Goal: Information Seeking & Learning: Learn about a topic

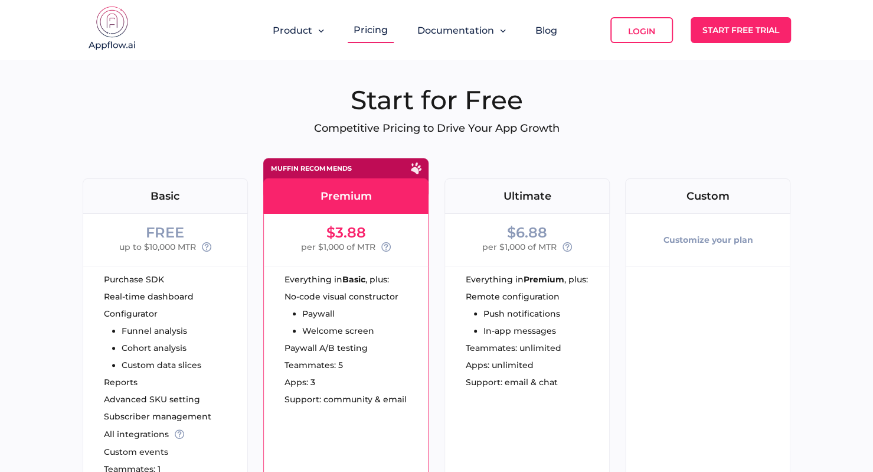
click at [269, 121] on div "Start for Free Competitive Pricing to Drive Your App Growth FREE Basic FREE up …" at bounding box center [437, 361] width 708 height 555
click at [124, 31] on img at bounding box center [112, 29] width 59 height 47
click at [285, 94] on h1 "Start for Free" at bounding box center [437, 100] width 708 height 32
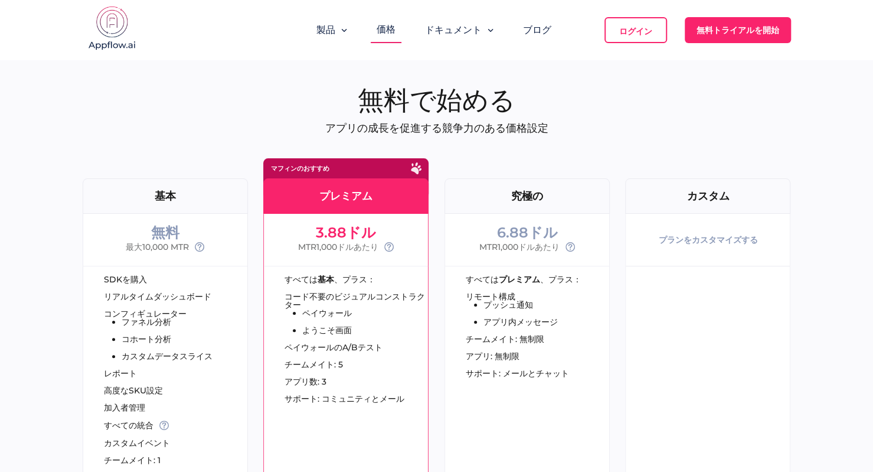
click at [311, 33] on div "製品 価格 ドキュメント ブログ ログイン 無料トライアルを開始" at bounding box center [437, 30] width 708 height 60
click at [116, 19] on img at bounding box center [112, 29] width 59 height 47
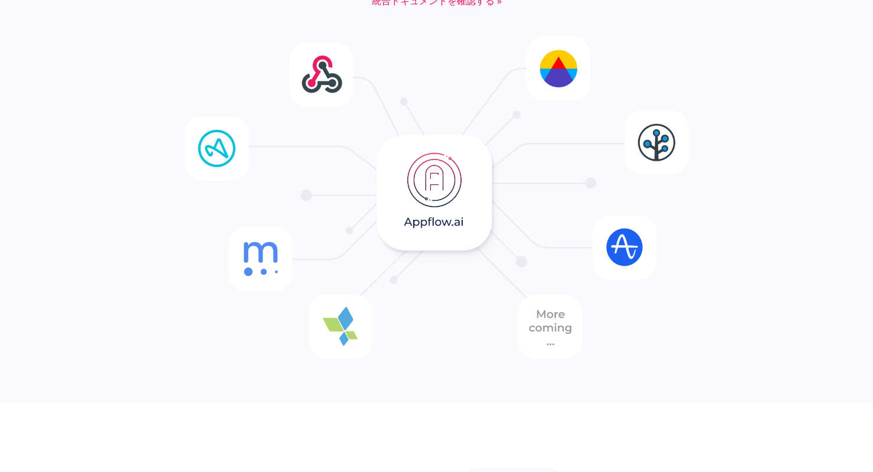
scroll to position [2714, 0]
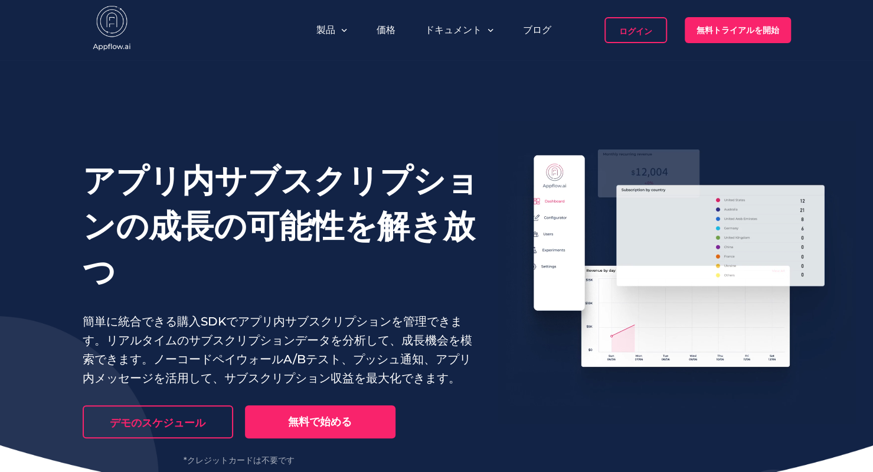
drag, startPoint x: 288, startPoint y: 162, endPoint x: 292, endPoint y: 151, distance: 12.7
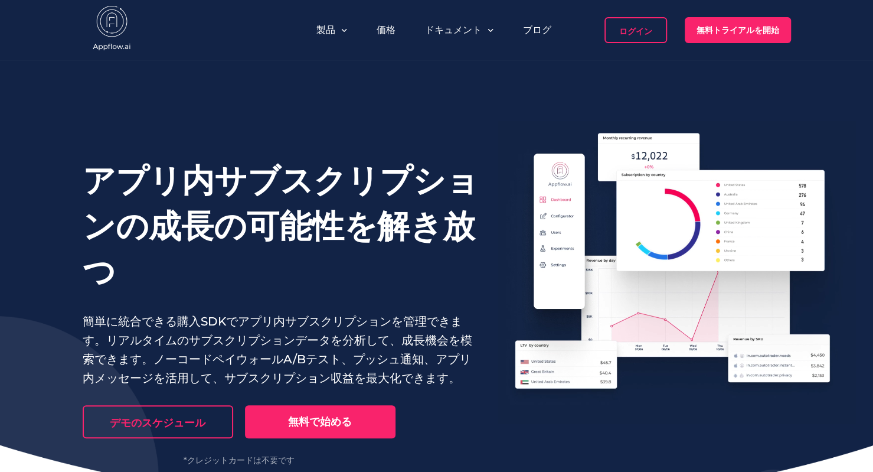
click at [288, 162] on font "アプリ内サブスクリプションの成長の可能性を解き放つ" at bounding box center [281, 226] width 396 height 130
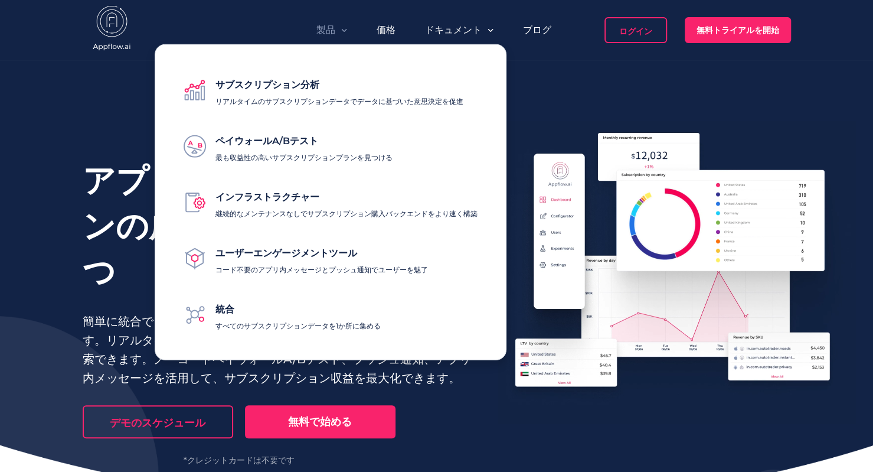
click at [295, 94] on div "サブスクリプション分析 リアルタイムのサブスクリプションデータでデータに基づいた意思決定を促進" at bounding box center [339, 90] width 248 height 34
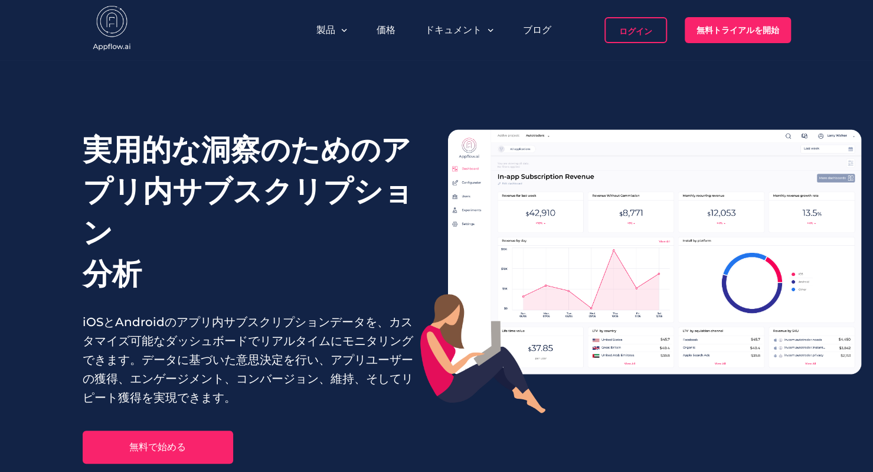
click at [354, 218] on h1 "実用的な洞察のための アプリ内サブスクリプション 分析" at bounding box center [252, 211] width 338 height 165
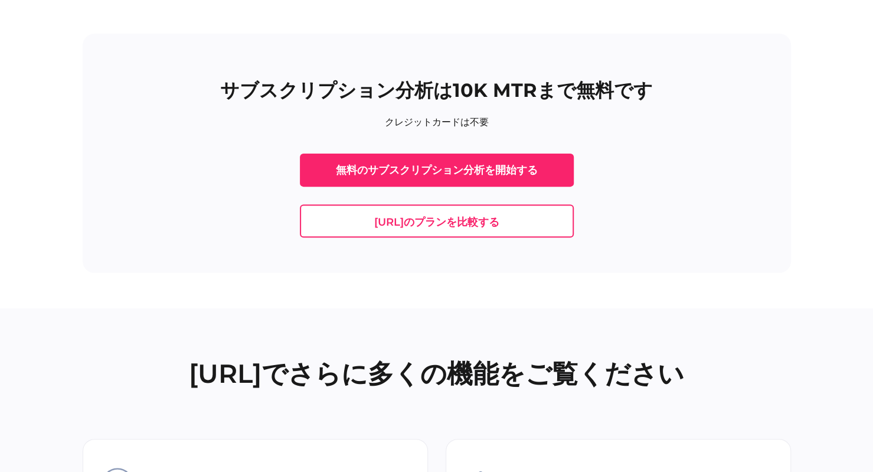
scroll to position [2755, 0]
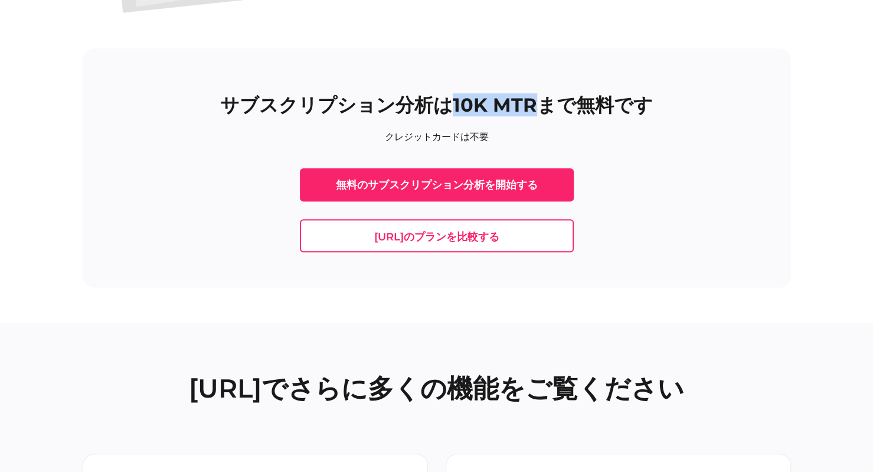
drag, startPoint x: 449, startPoint y: 107, endPoint x: 542, endPoint y: 104, distance: 93.3
click at [542, 104] on font "サブスクリプション分析は10K MTRまで無料です" at bounding box center [436, 104] width 433 height 23
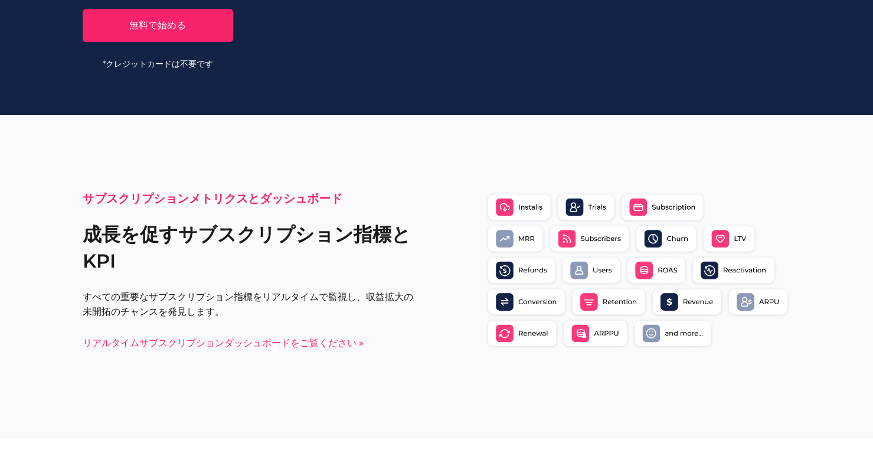
scroll to position [0, 0]
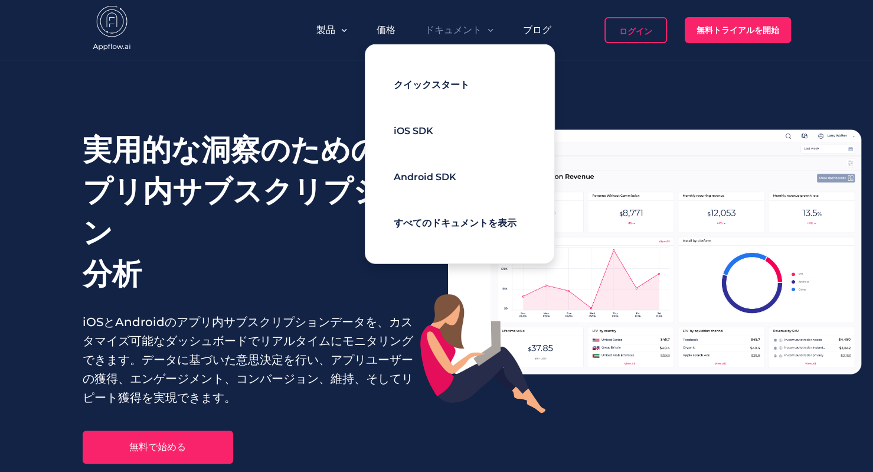
click at [449, 224] on font "すべてのドキュメントを表示" at bounding box center [455, 222] width 123 height 11
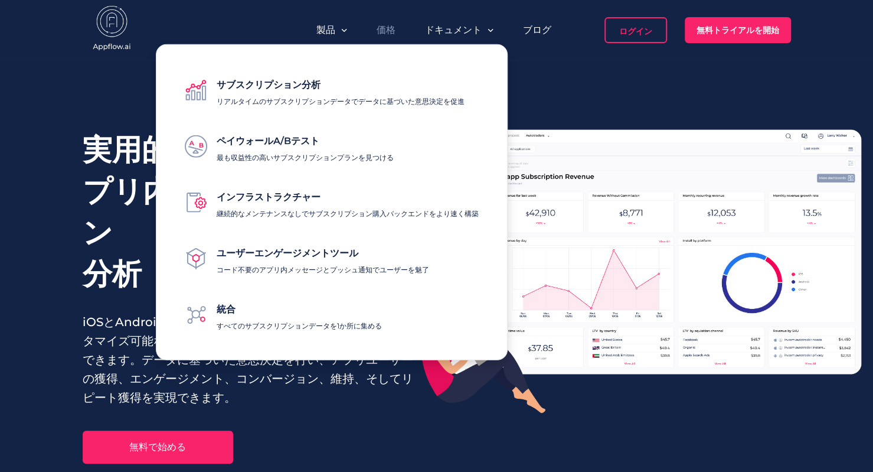
click at [390, 30] on font "価格" at bounding box center [386, 29] width 19 height 11
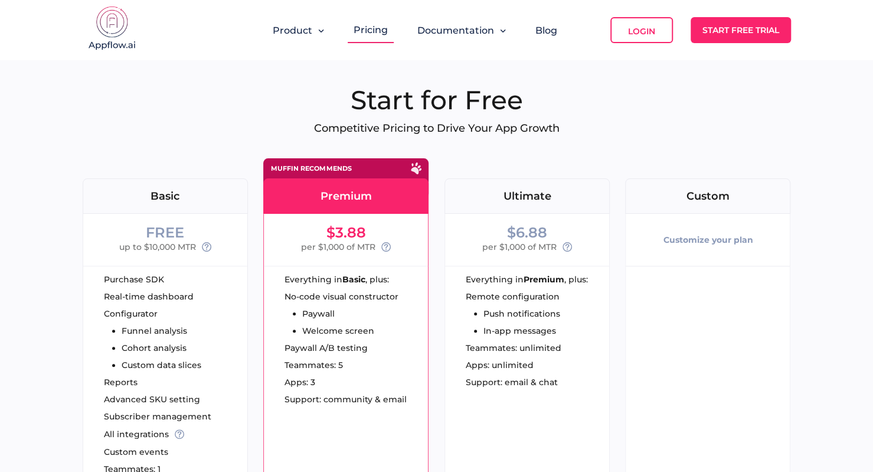
click at [289, 119] on div "Start for Free Competitive Pricing to Drive Your App Growth FREE Basic FREE up …" at bounding box center [437, 361] width 708 height 555
